Goal: Information Seeking & Learning: Understand process/instructions

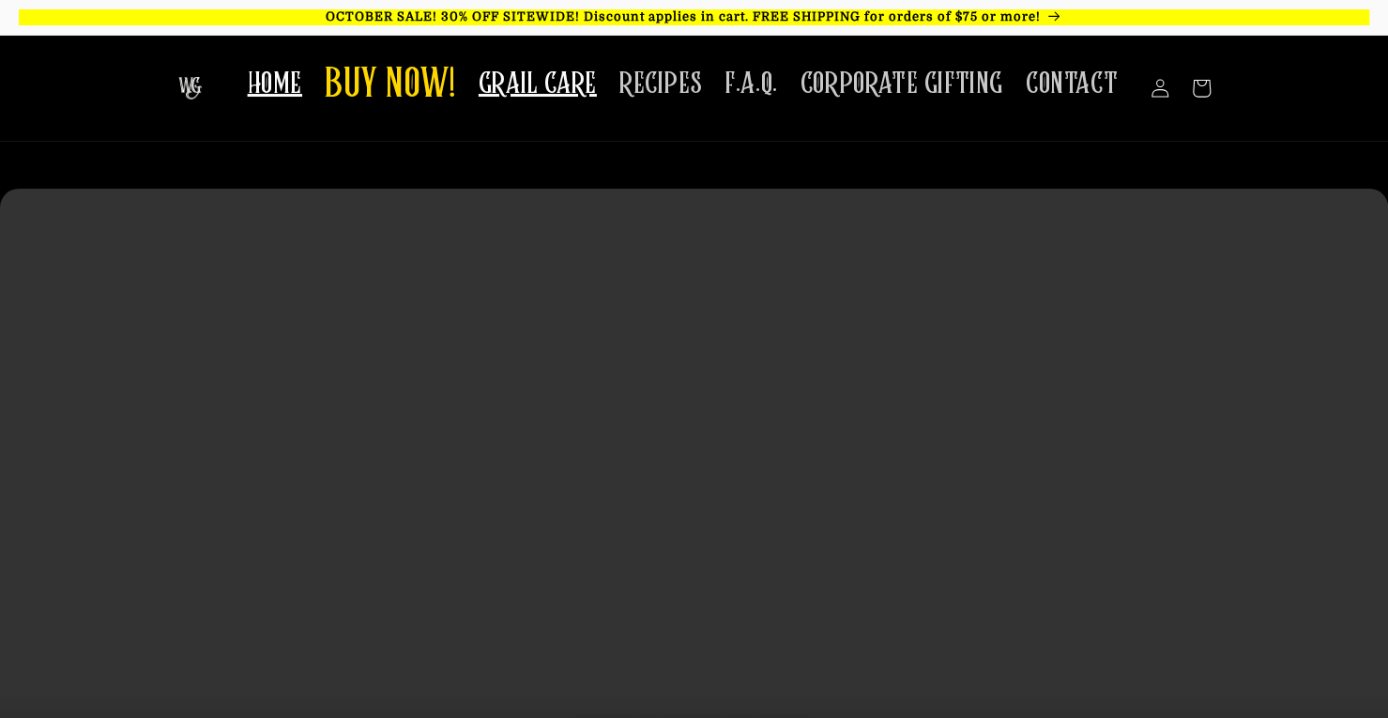
click at [488, 95] on link "GRAIL CARE" at bounding box center [537, 83] width 141 height 59
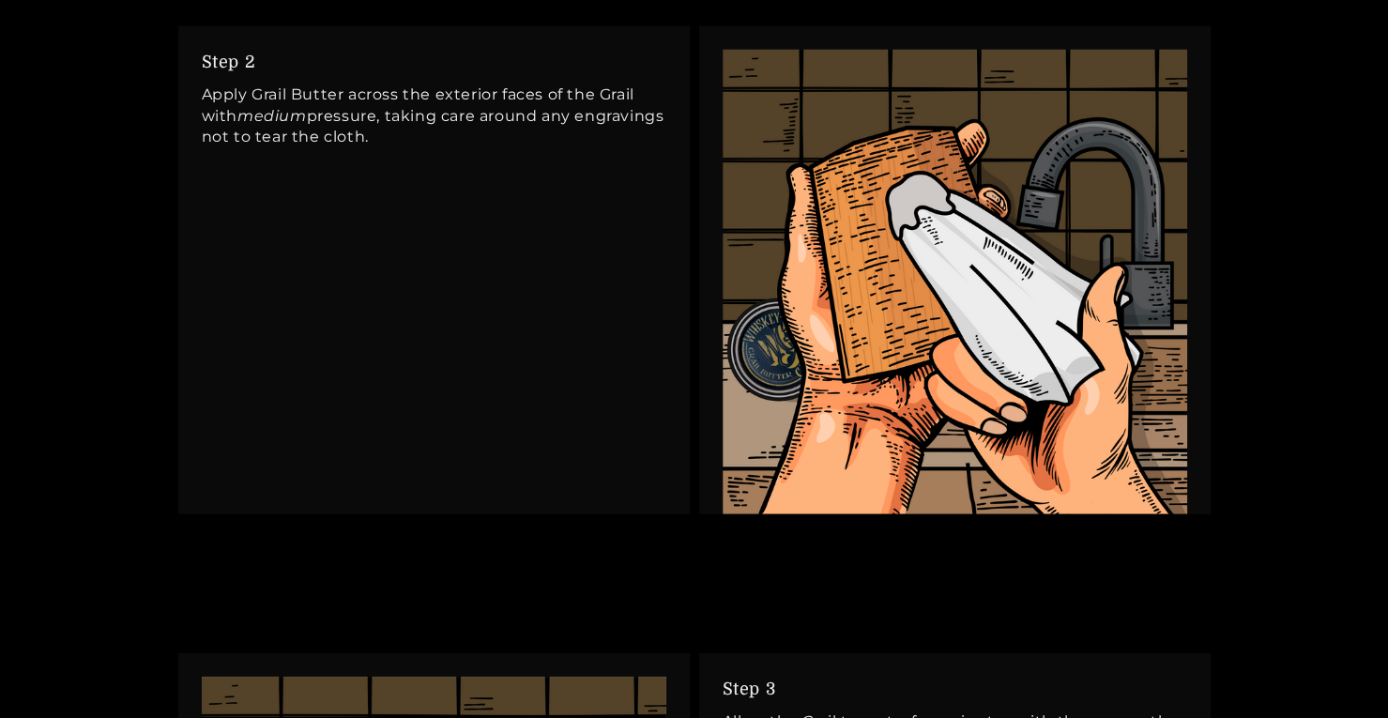
scroll to position [2470, 0]
